Goal: Check status: Check status

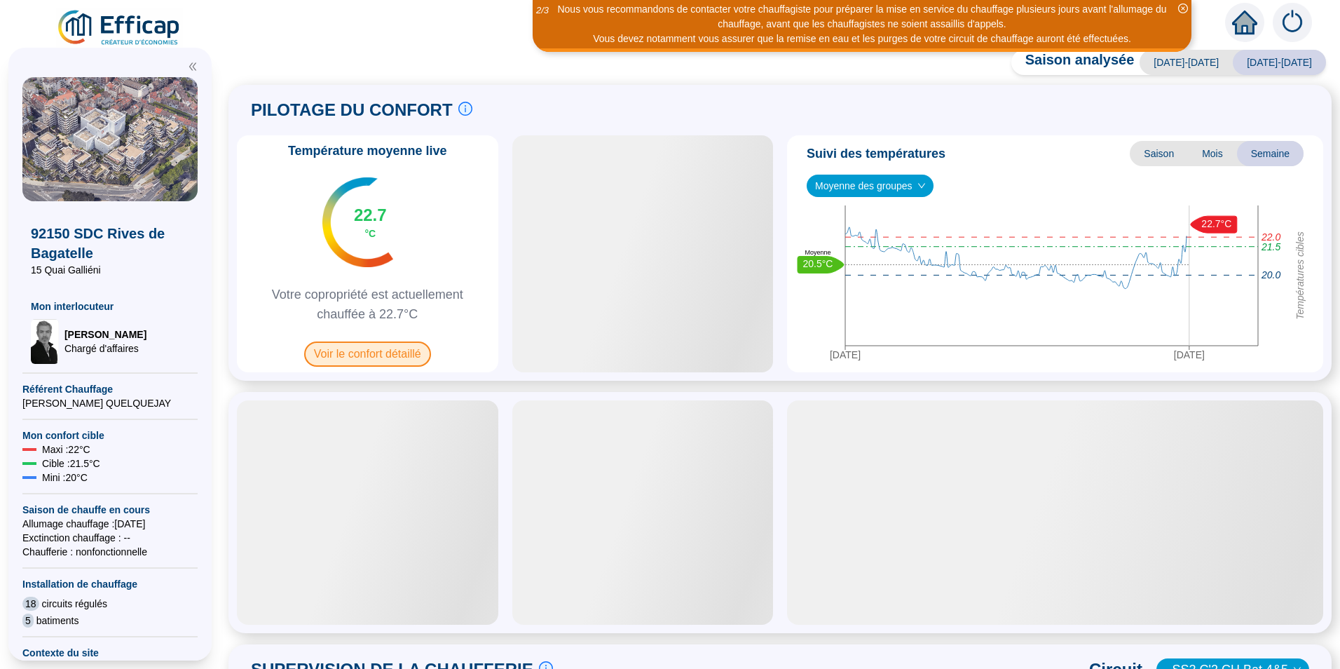
click at [372, 351] on span "Voir le confort détaillé" at bounding box center [367, 353] width 127 height 25
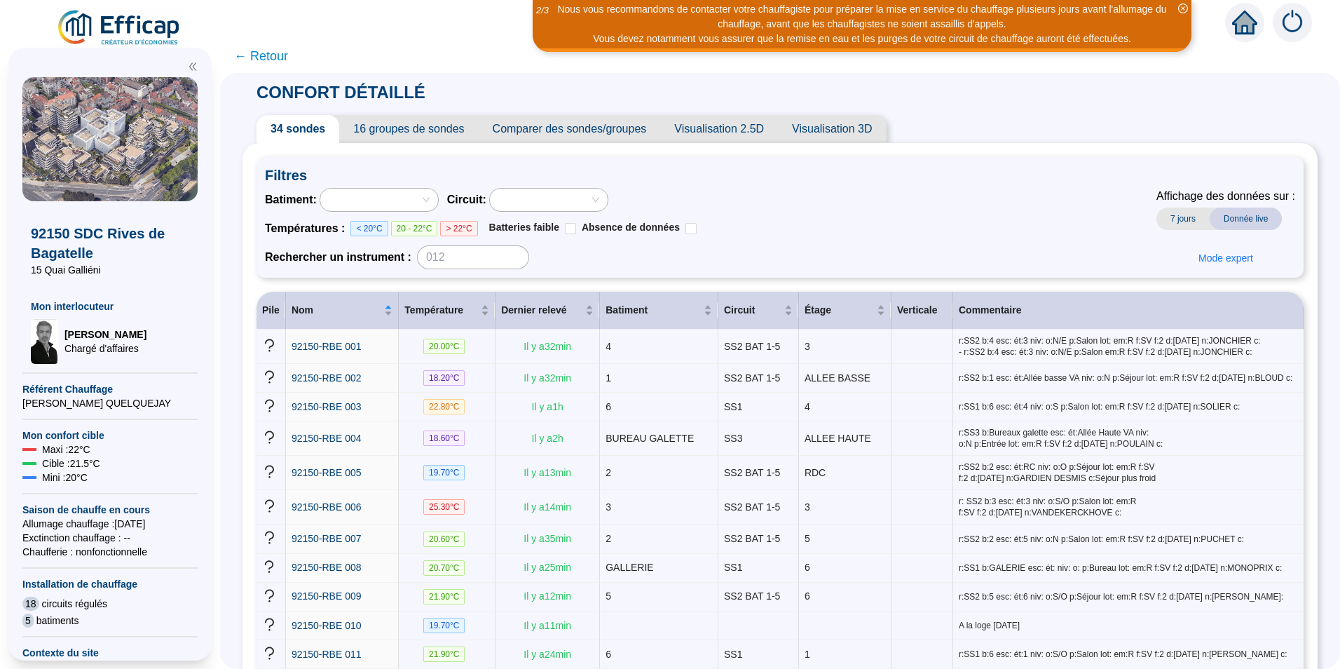
click at [284, 66] on span "← Retour" at bounding box center [780, 56] width 1120 height 34
click at [283, 62] on span "← Retour" at bounding box center [261, 56] width 54 height 20
click at [247, 53] on span "← Retour" at bounding box center [780, 56] width 1120 height 34
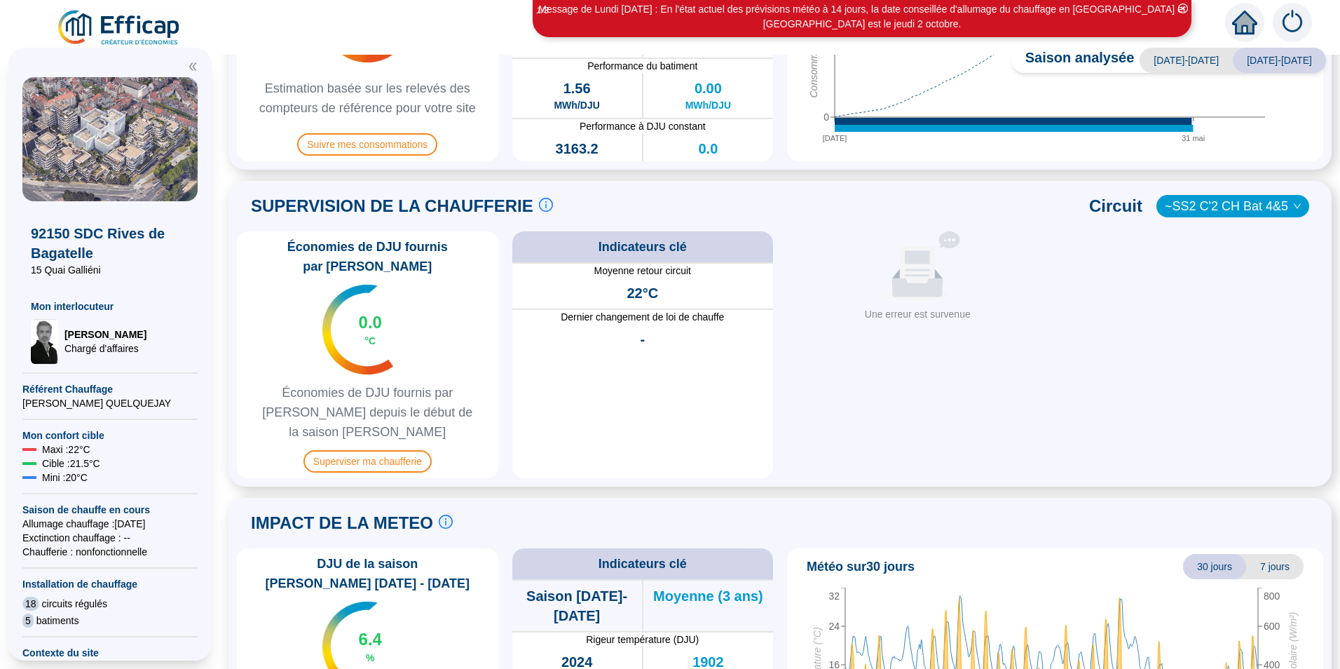
scroll to position [561, 0]
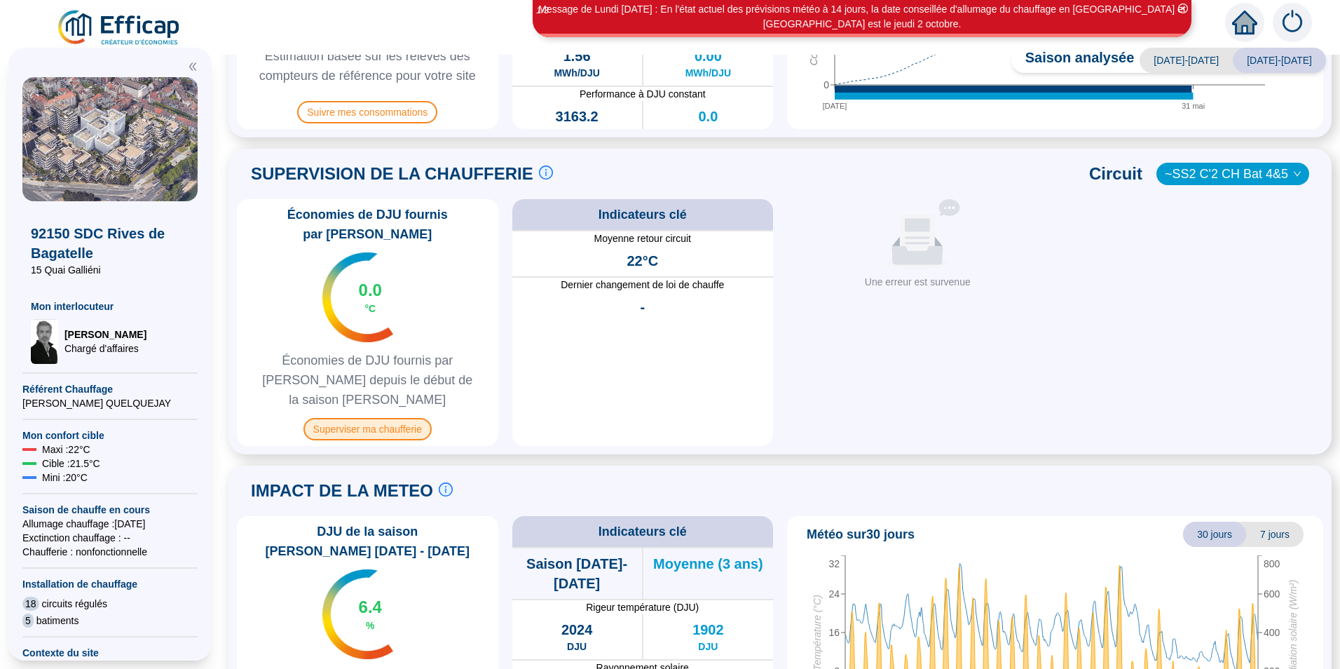
click at [396, 418] on span "Superviser ma chaufferie" at bounding box center [368, 429] width 128 height 22
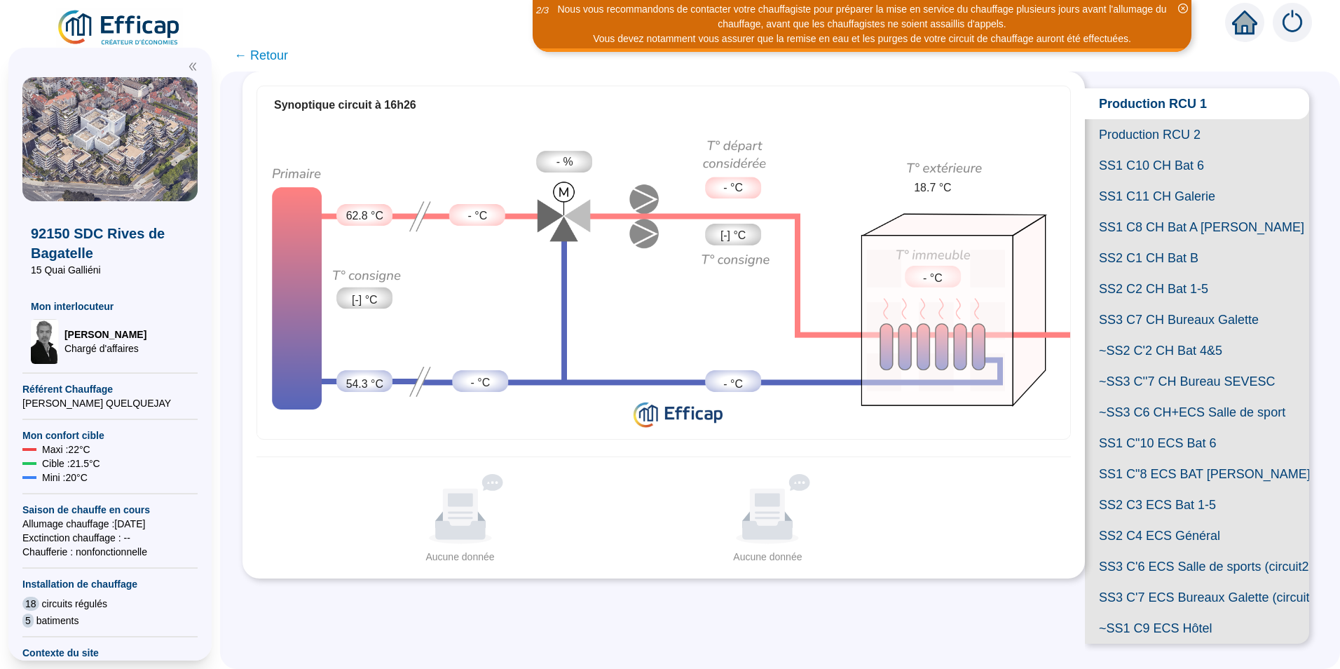
scroll to position [259, 0]
click at [1114, 428] on span "SS1 C"10 ECS Bat 6" at bounding box center [1197, 443] width 224 height 31
